Goal: Use online tool/utility

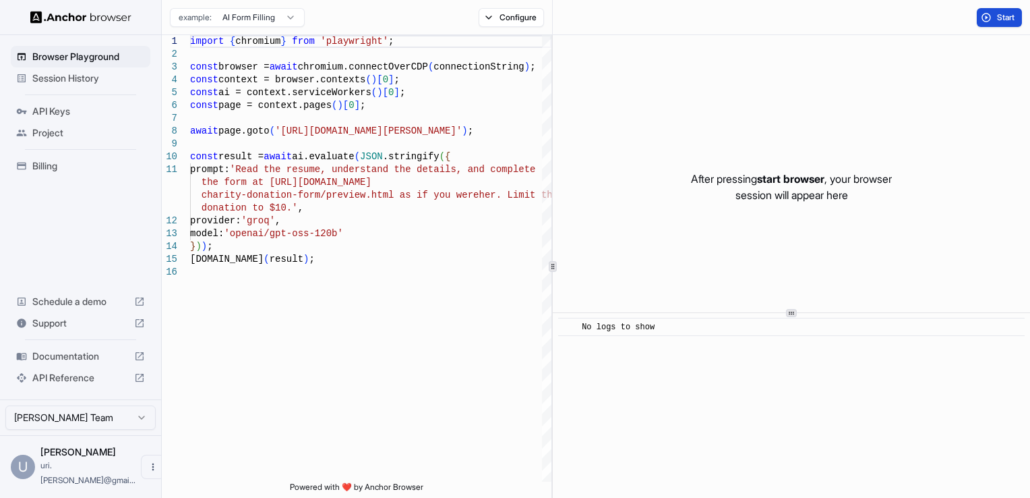
click at [1007, 15] on span "Start" at bounding box center [1006, 17] width 19 height 11
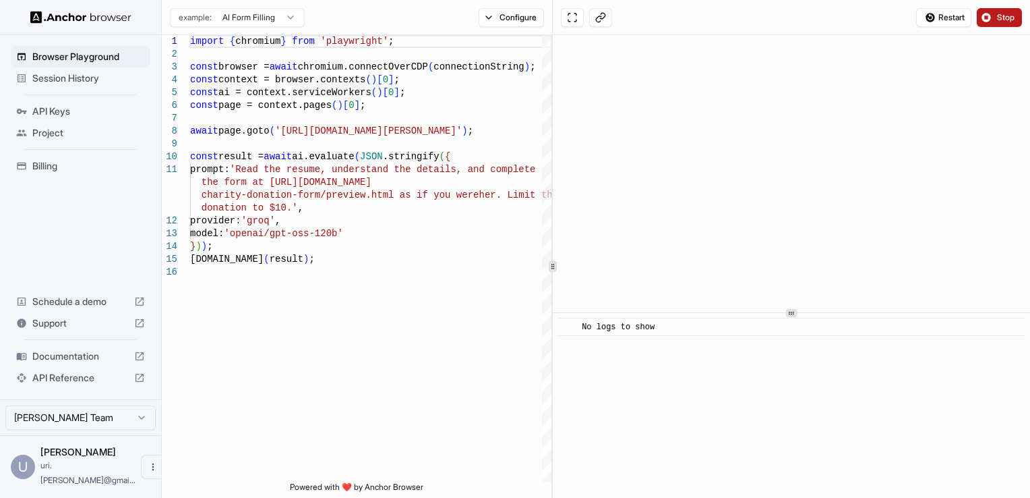
click at [1007, 15] on span "Stop" at bounding box center [1006, 17] width 19 height 11
